Goal: Transaction & Acquisition: Purchase product/service

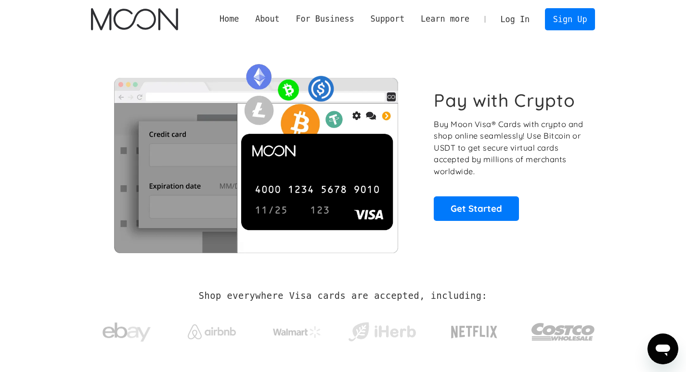
click at [516, 16] on link "Log In" at bounding box center [514, 19] width 45 height 21
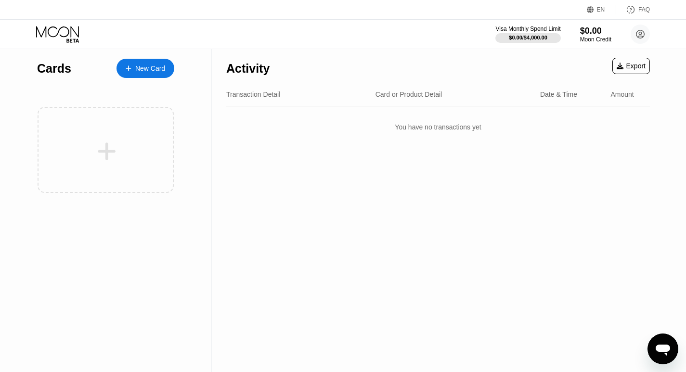
click at [139, 67] on div "New Card" at bounding box center [150, 68] width 30 height 8
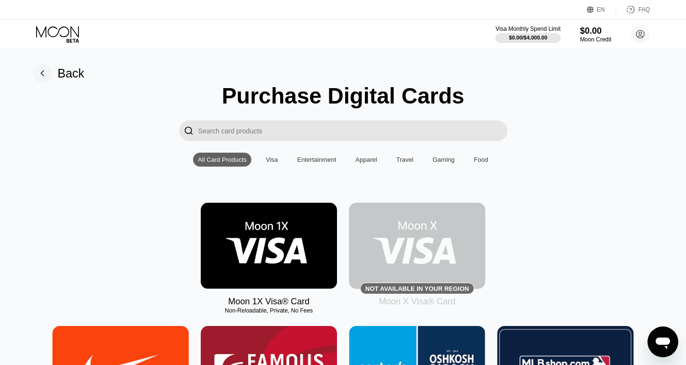
click at [294, 231] on img at bounding box center [269, 246] width 136 height 86
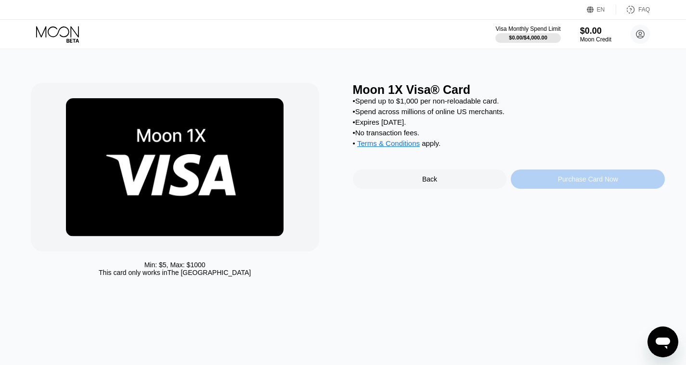
click at [551, 184] on div "Purchase Card Now" at bounding box center [588, 178] width 154 height 19
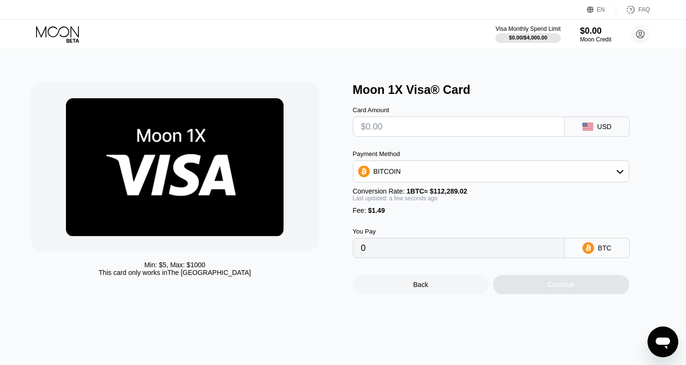
click at [448, 129] on input "text" at bounding box center [458, 126] width 195 height 19
type input "$22"
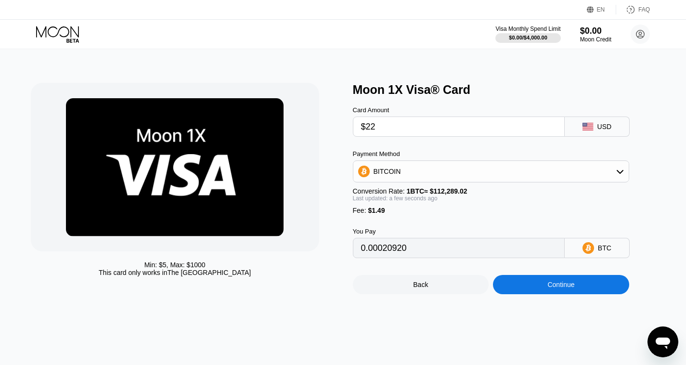
type input "0.00020920"
type input "$22"
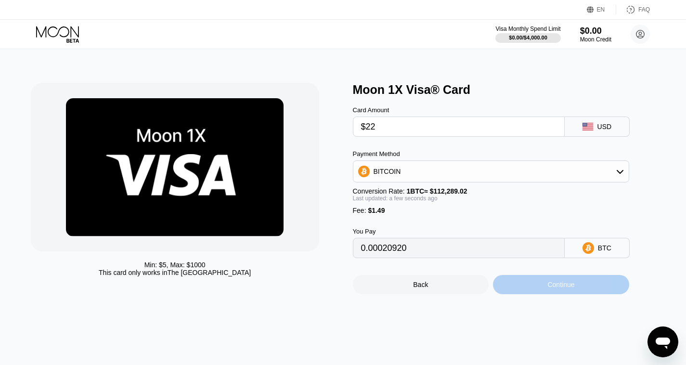
click at [558, 288] on div "Continue" at bounding box center [560, 285] width 27 height 8
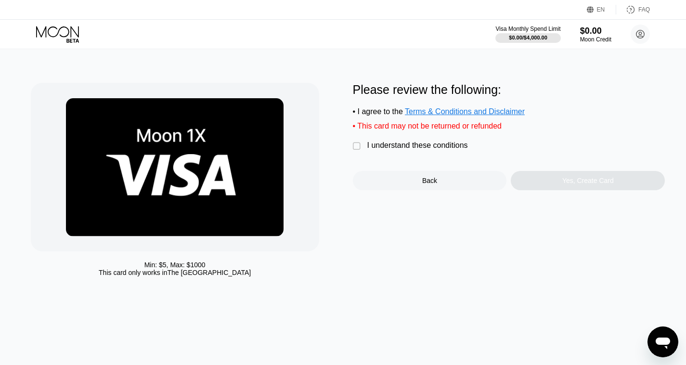
click at [357, 150] on div "" at bounding box center [358, 146] width 10 height 10
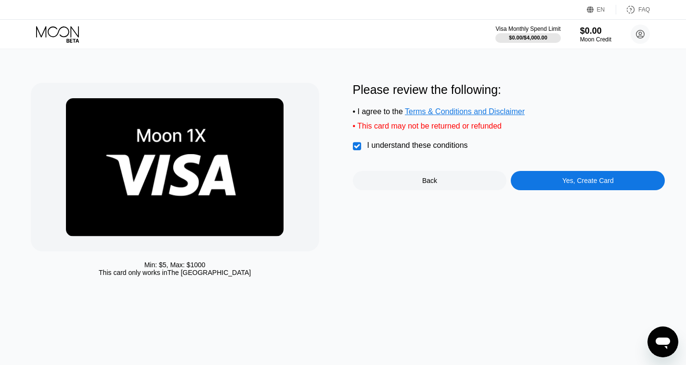
click at [589, 184] on div "Yes, Create Card" at bounding box center [587, 181] width 51 height 8
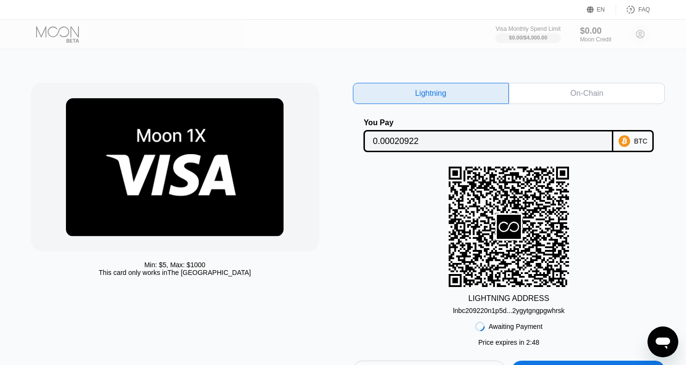
scroll to position [0, 1]
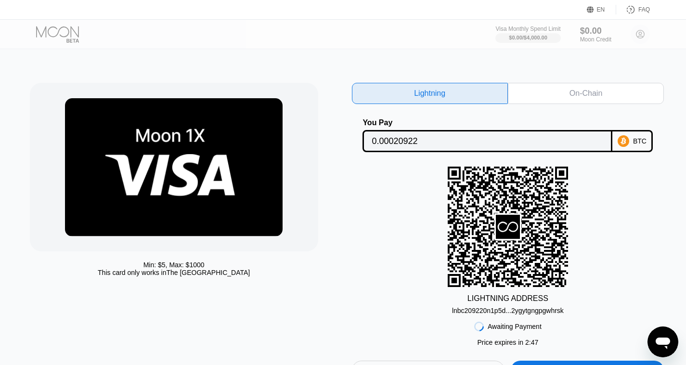
click at [584, 89] on div "On-Chain" at bounding box center [585, 94] width 33 height 10
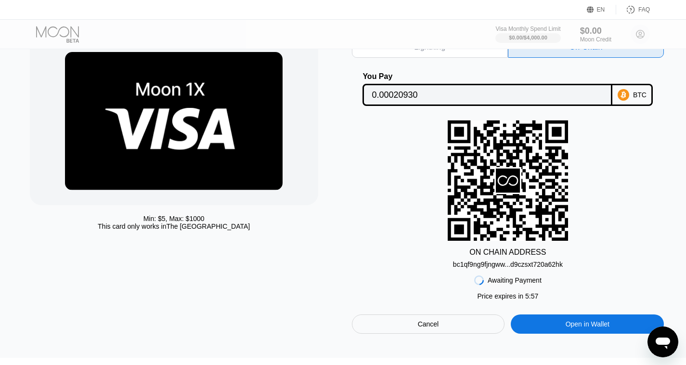
scroll to position [51, 1]
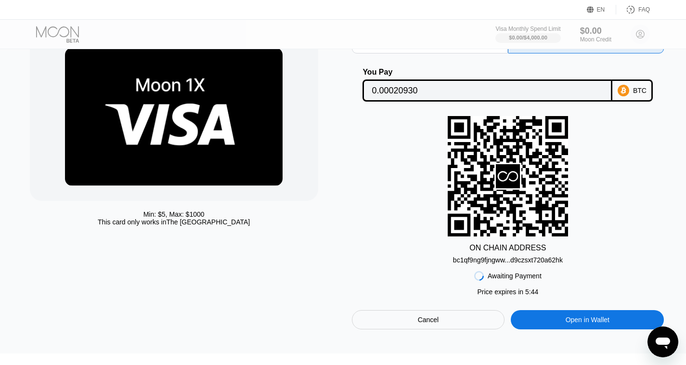
click at [506, 263] on div "bc1qf9ng9fjngww...d9czsxt720a62hk" at bounding box center [508, 260] width 110 height 8
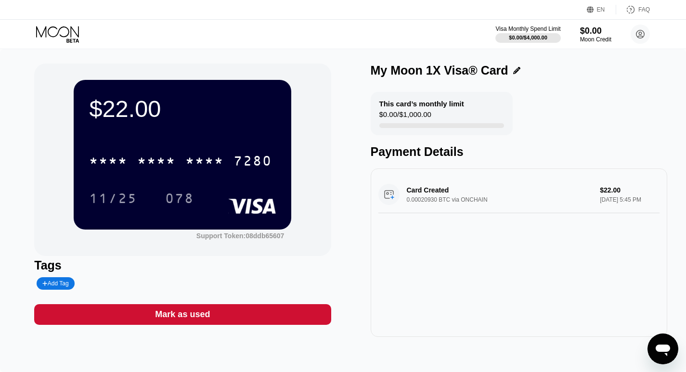
click at [223, 141] on div "$22.00 * * * * * * * * * * * * 7280 11/25 078" at bounding box center [183, 154] width 218 height 149
click at [208, 170] on div "* * * *" at bounding box center [204, 161] width 38 height 15
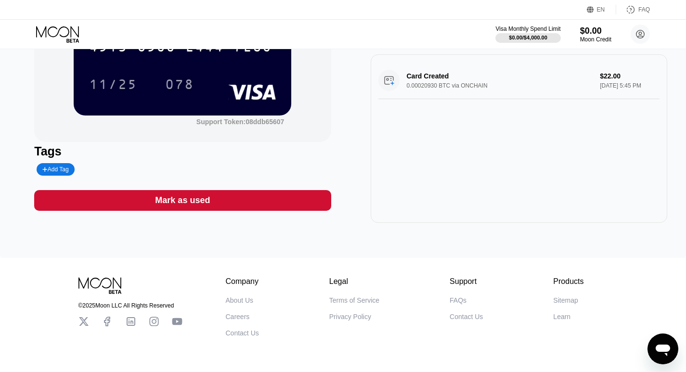
scroll to position [115, 0]
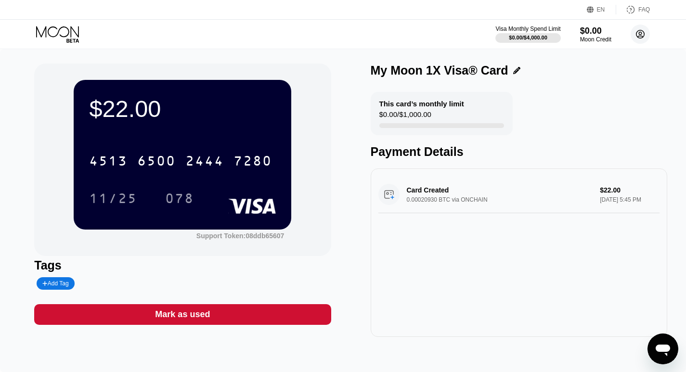
click at [641, 35] on circle at bounding box center [639, 34] width 19 height 19
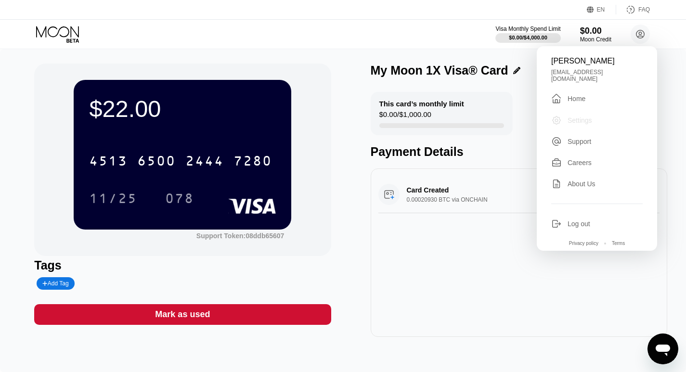
click at [582, 116] on div "Settings" at bounding box center [579, 120] width 25 height 8
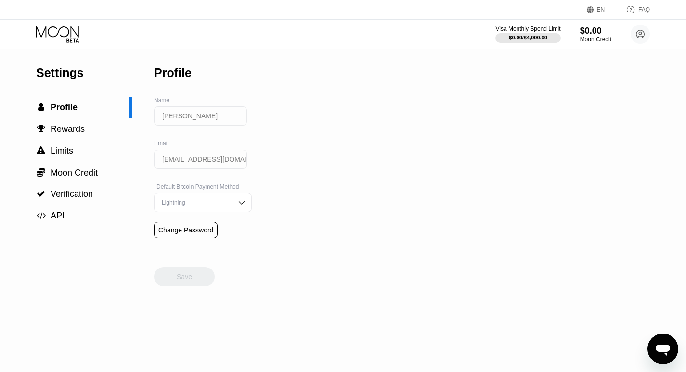
click at [193, 117] on input "[PERSON_NAME]" at bounding box center [200, 115] width 93 height 19
click at [189, 114] on input "[PERSON_NAME]" at bounding box center [200, 115] width 93 height 19
click at [193, 118] on input "[PERSON_NAME]" at bounding box center [200, 115] width 93 height 19
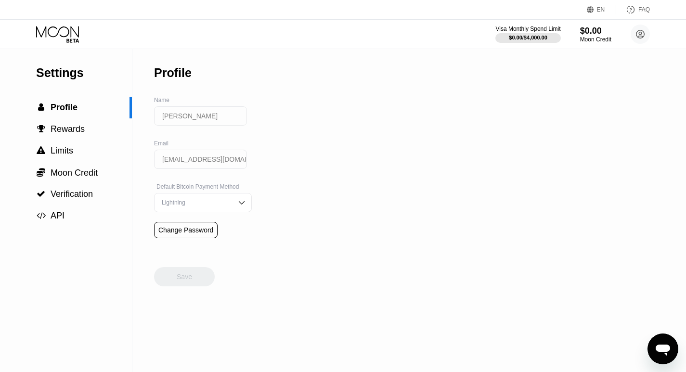
click at [193, 118] on input "[PERSON_NAME]" at bounding box center [200, 115] width 93 height 19
click at [250, 105] on div "Settings  Profile  Rewards  Limits  Moon Credit  Verification  API Profil…" at bounding box center [343, 210] width 686 height 323
click at [640, 36] on icon at bounding box center [640, 34] width 5 height 5
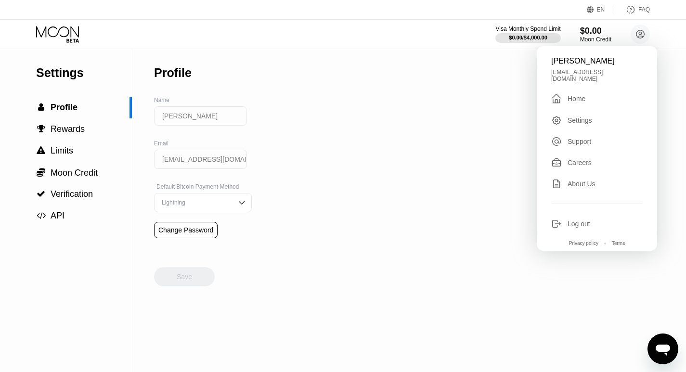
click at [577, 95] on div "Home" at bounding box center [576, 99] width 18 height 8
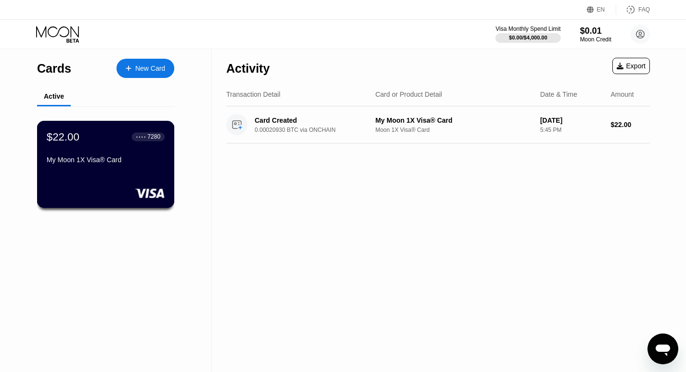
click at [108, 167] on div "My Moon 1X Visa® Card" at bounding box center [106, 162] width 118 height 12
